Goal: Navigation & Orientation: Understand site structure

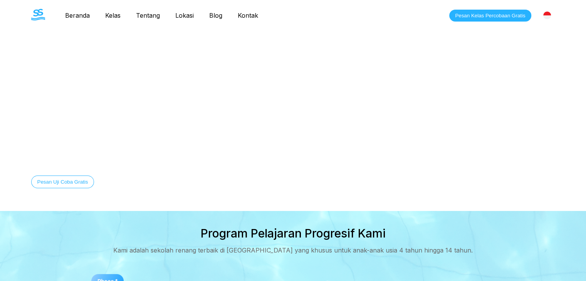
click at [79, 14] on link "Beranda" at bounding box center [77, 16] width 40 height 8
click at [119, 17] on link "Kelas" at bounding box center [113, 16] width 31 height 8
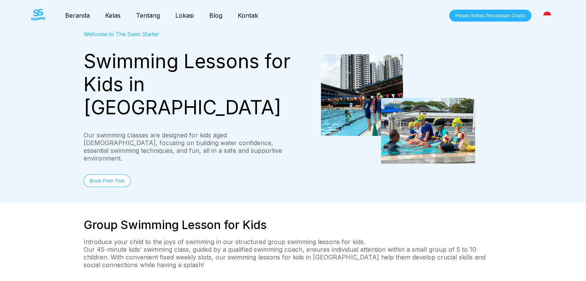
click at [116, 16] on link "Kelas" at bounding box center [113, 16] width 31 height 8
click at [144, 16] on link "Tentang" at bounding box center [147, 16] width 39 height 8
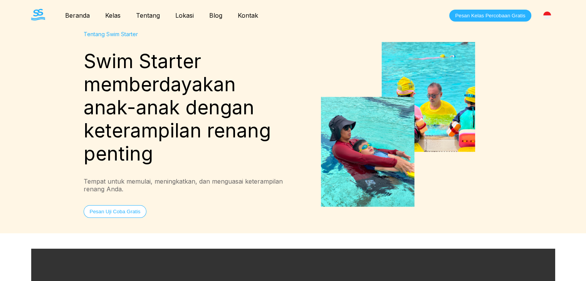
click at [189, 15] on link "Lokasi" at bounding box center [185, 16] width 34 height 8
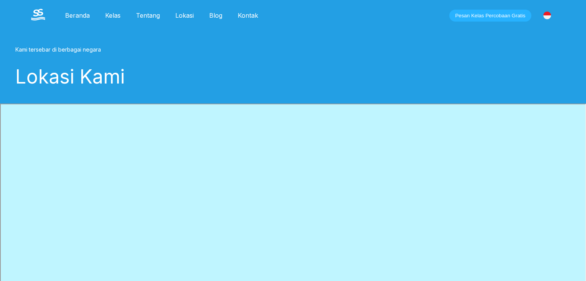
click at [255, 18] on link "Kontak" at bounding box center [248, 16] width 36 height 8
